Goal: Transaction & Acquisition: Purchase product/service

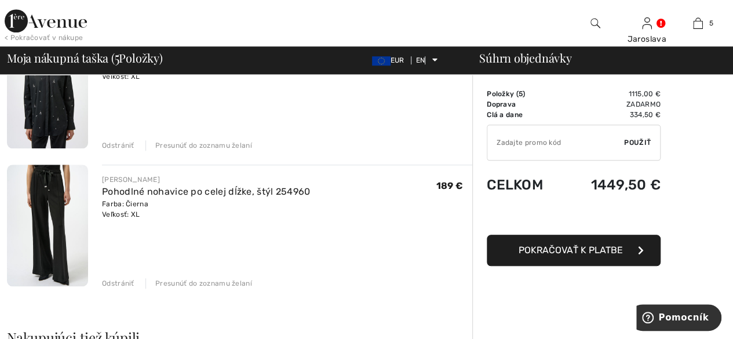
scroll to position [580, 0]
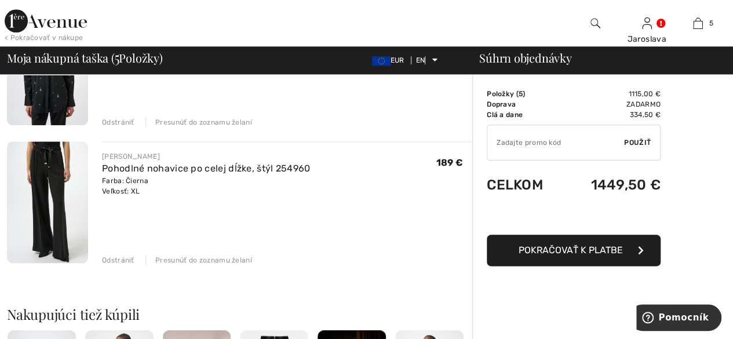
click at [108, 119] on font "Odstrániť" at bounding box center [118, 122] width 32 height 8
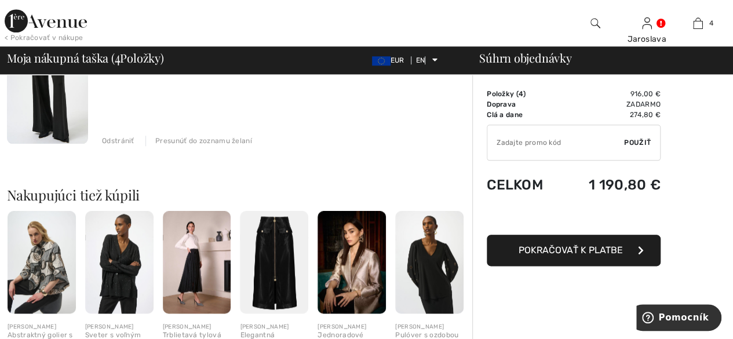
scroll to position [561, 0]
click at [113, 139] on font "Odstrániť" at bounding box center [118, 141] width 32 height 8
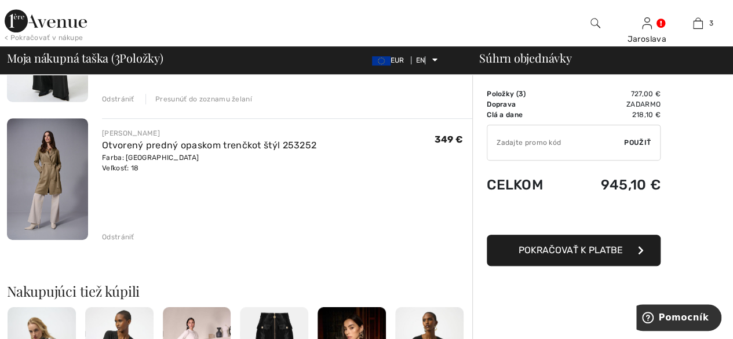
scroll to position [257, 0]
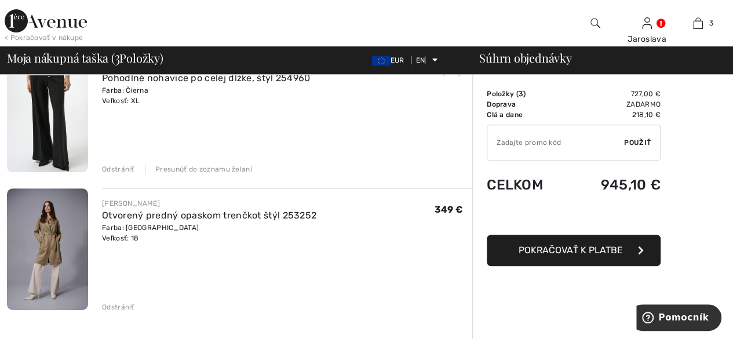
drag, startPoint x: 48, startPoint y: 235, endPoint x: 50, endPoint y: 241, distance: 6.8
click at [47, 235] on img at bounding box center [47, 249] width 81 height 122
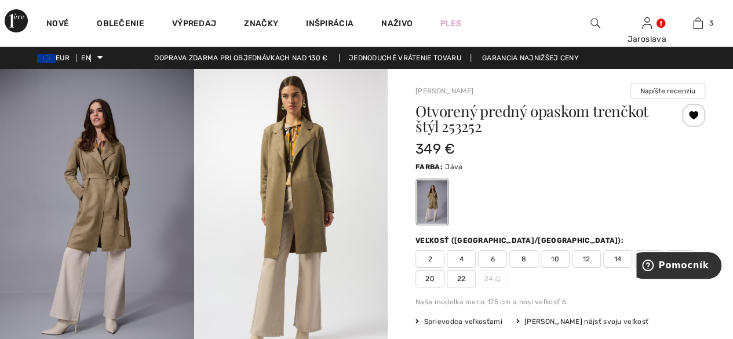
click at [297, 207] on img at bounding box center [291, 214] width 194 height 290
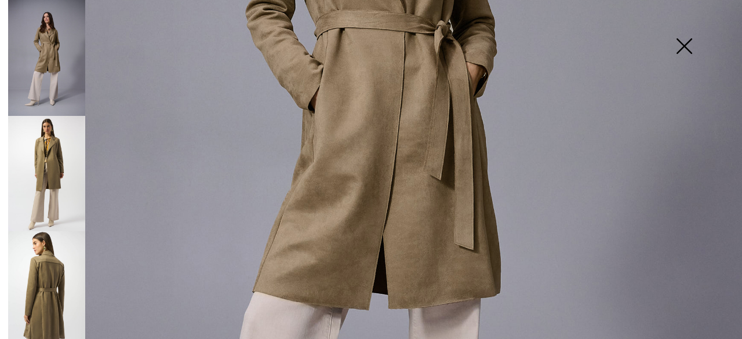
scroll to position [464, 0]
